Goal: Task Accomplishment & Management: Complete application form

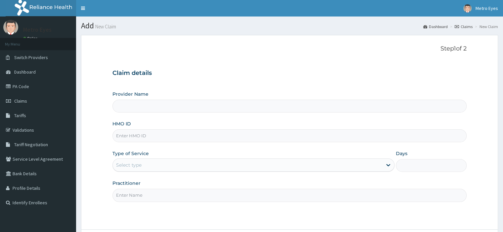
click at [282, 136] on input "HMO ID" at bounding box center [289, 136] width 354 height 13
type input "ELN/"
type input "Metro Eyes- Abeokuta"
type input "ELN/10460/A"
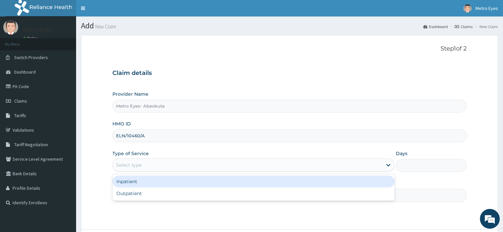
click at [275, 160] on div "Select type" at bounding box center [248, 165] width 270 height 11
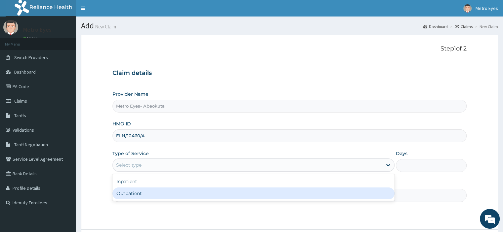
click at [249, 195] on div "Outpatient" at bounding box center [253, 194] width 282 height 12
type input "1"
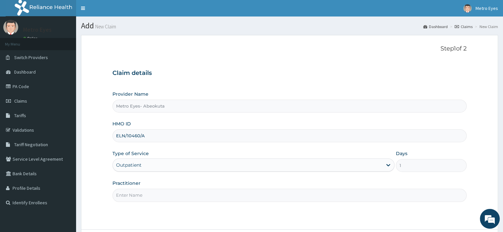
click at [249, 195] on input "Practitioner" at bounding box center [289, 195] width 354 height 13
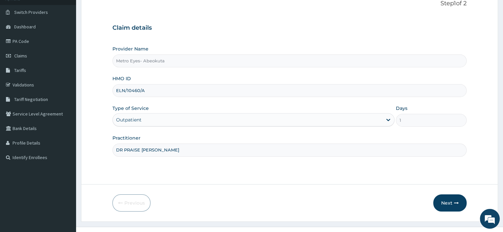
scroll to position [57, 0]
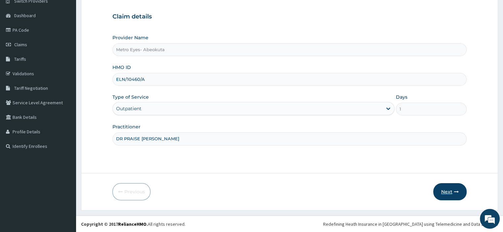
type input "DR PRAISE [PERSON_NAME]"
click at [453, 188] on button "Next" at bounding box center [449, 192] width 33 height 17
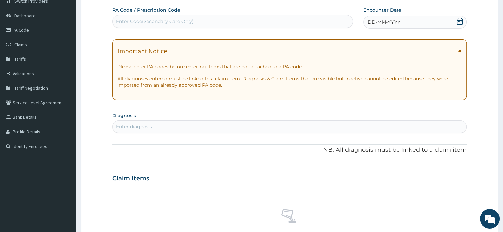
click at [190, 21] on div "Enter Code(Secondary Care Only)" at bounding box center [155, 21] width 78 height 7
paste input "PA/337D77"
type input "PA/337D77"
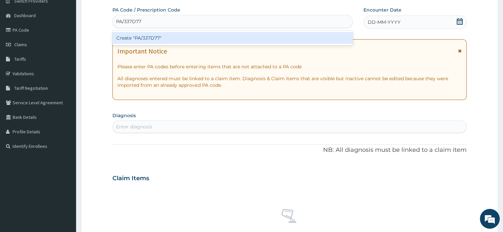
click at [180, 36] on div "Create "PA/337D77"" at bounding box center [232, 38] width 240 height 12
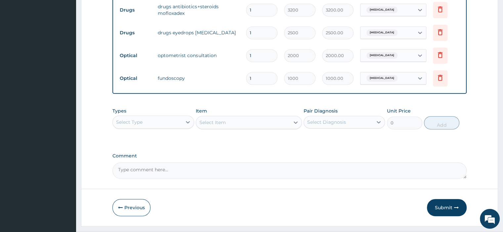
scroll to position [303, 0]
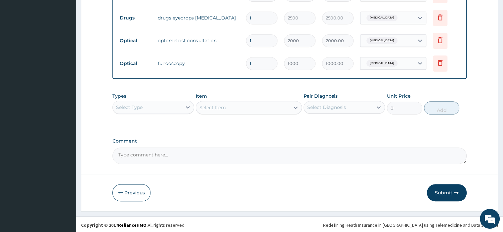
click at [440, 186] on button "Submit" at bounding box center [447, 193] width 40 height 17
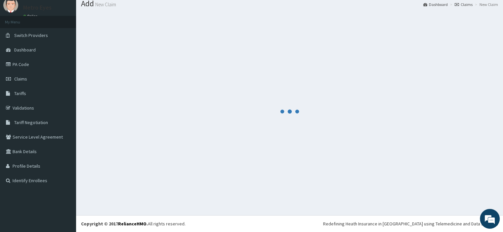
scroll to position [22, 0]
click at [440, 186] on div at bounding box center [289, 112] width 417 height 198
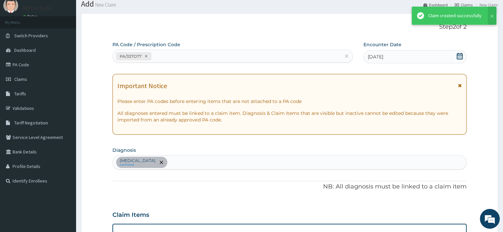
scroll to position [303, 0]
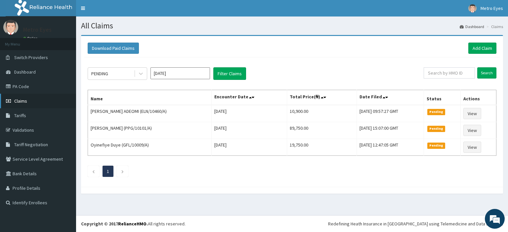
click at [54, 101] on link "Claims" at bounding box center [38, 101] width 76 height 15
click at [40, 90] on link "PA Code" at bounding box center [38, 86] width 76 height 15
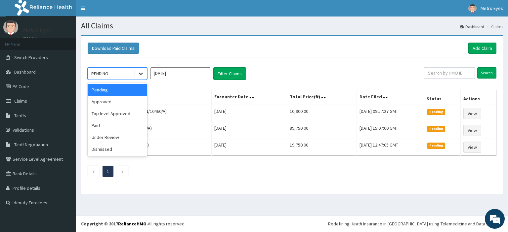
click at [140, 72] on icon at bounding box center [141, 73] width 7 height 7
click at [128, 102] on div "Approved" at bounding box center [118, 102] width 60 height 12
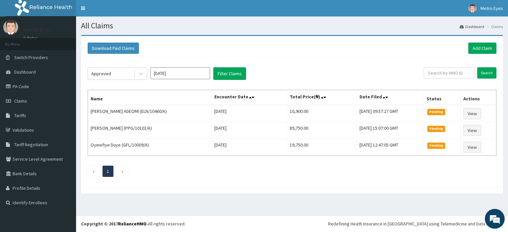
click at [231, 82] on div "Approved Oct 2025 Filter Claims Search Name Encounter Date Total Price(₦) Date …" at bounding box center [291, 121] width 415 height 126
click at [232, 72] on button "Filter Claims" at bounding box center [229, 73] width 33 height 13
